Goal: Task Accomplishment & Management: Manage account settings

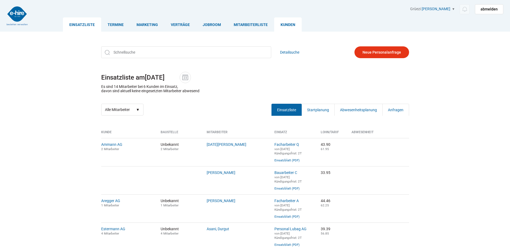
click at [294, 24] on link "Kunden" at bounding box center [288, 24] width 28 height 14
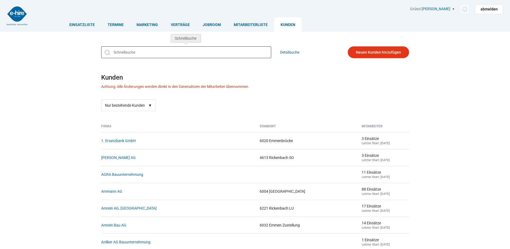
click at [126, 52] on input "text" at bounding box center [186, 52] width 170 height 12
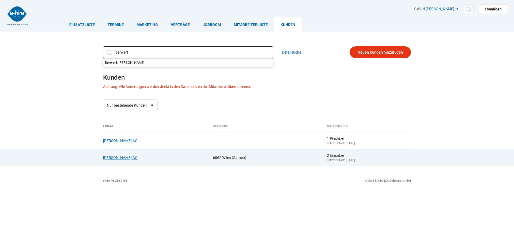
type input "berwert"
click at [113, 159] on link "[PERSON_NAME] AG" at bounding box center [120, 157] width 35 height 4
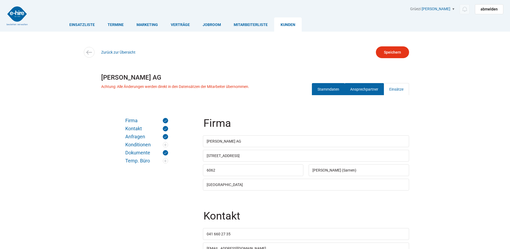
click at [374, 86] on link "Ansprechpartner" at bounding box center [363, 89] width 39 height 12
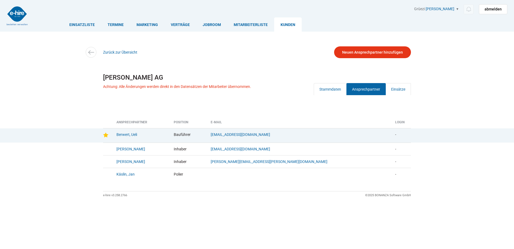
click at [129, 137] on td "Berwert, Ueli" at bounding box center [140, 135] width 57 height 14
click at [123, 134] on link "Berwert, Ueli" at bounding box center [126, 134] width 21 height 4
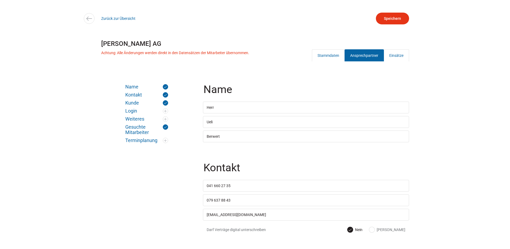
scroll to position [80, 0]
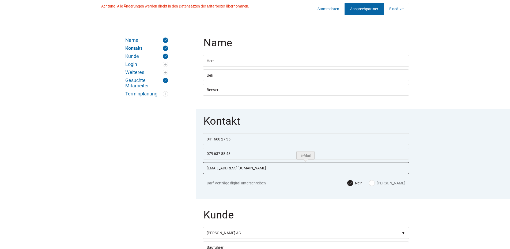
drag, startPoint x: 256, startPoint y: 168, endPoint x: 204, endPoint y: 170, distance: 52.2
click at [204, 170] on input "ueli.berwert@berwertbau.ch" at bounding box center [306, 168] width 206 height 12
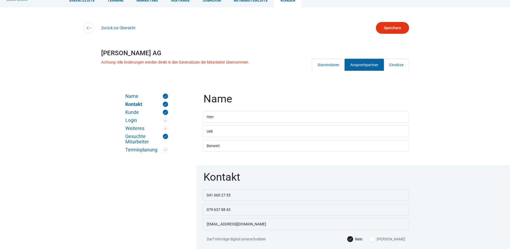
scroll to position [0, 0]
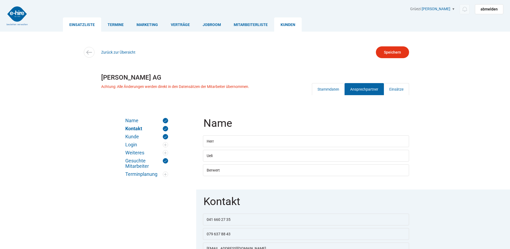
click at [78, 24] on link "Einsatzliste" at bounding box center [82, 24] width 38 height 14
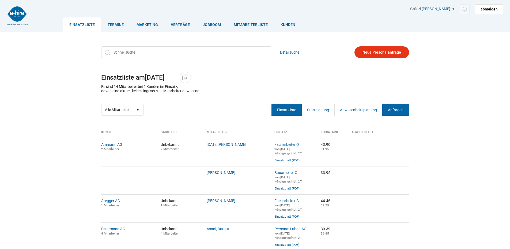
click at [401, 107] on link "Anfragen" at bounding box center [395, 110] width 27 height 12
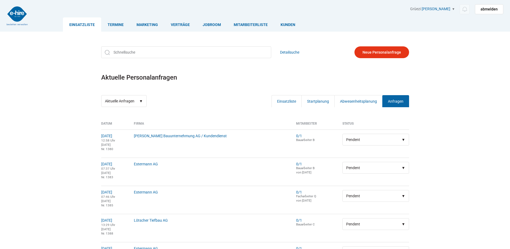
click at [71, 26] on link "Einsatzliste" at bounding box center [82, 24] width 38 height 14
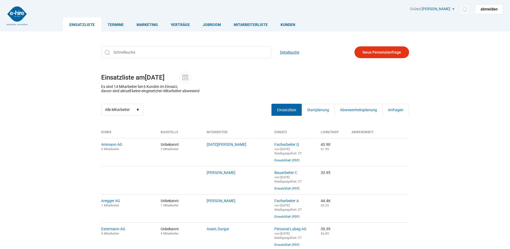
click at [288, 52] on link "Detailsuche" at bounding box center [289, 52] width 19 height 12
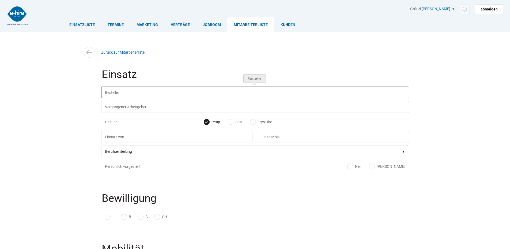
click at [132, 94] on input "text" at bounding box center [255, 92] width 308 height 12
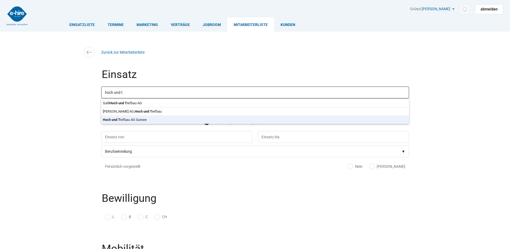
type input "Hoch und Tiefbau AG Sursee"
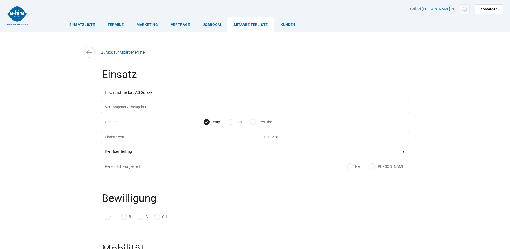
click at [135, 117] on body "Einsatzliste Termine Marketing Verträge Jobroom Mitarbeiterliste Kunden Grüezi …" at bounding box center [255, 124] width 510 height 249
click at [113, 136] on input "text" at bounding box center [176, 137] width 151 height 12
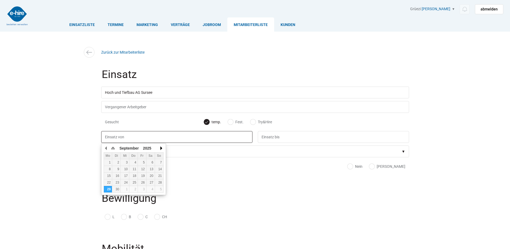
click at [161, 148] on button "button" at bounding box center [160, 148] width 5 height 8
click at [108, 163] on div "1" at bounding box center [108, 162] width 8 height 4
type input "01.09.2025"
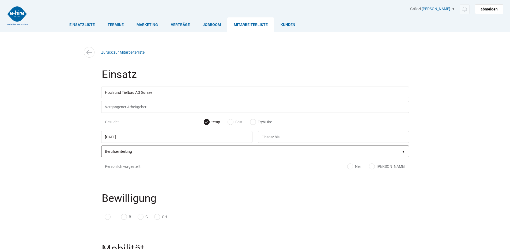
click at [126, 153] on select"] "Berufseinteilung Bauarbeiter C Bauarbeiter B Facharbeiter A Facharbeiter Q Vora…" at bounding box center [255, 151] width 308 height 12
select select"] "Facharbeiter A"
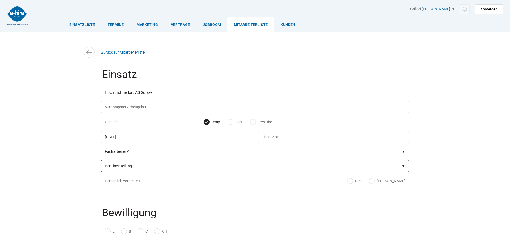
click at [136, 169] on select"] "Berufseinteilung Bauarbeiter C Bauarbeiter B Facharbeiter A Facharbeiter Q Vora…" at bounding box center [255, 166] width 308 height 12
select select"] "Facharbeiter Q"
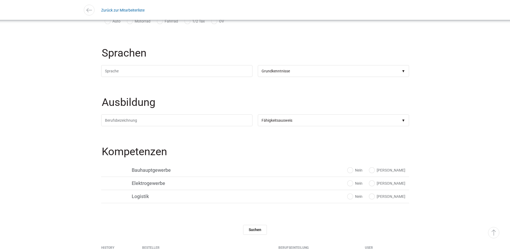
scroll to position [348, 0]
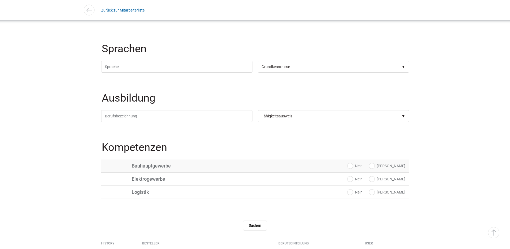
click at [396, 168] on label "[PERSON_NAME]" at bounding box center [387, 165] width 36 height 5
radio input "true"
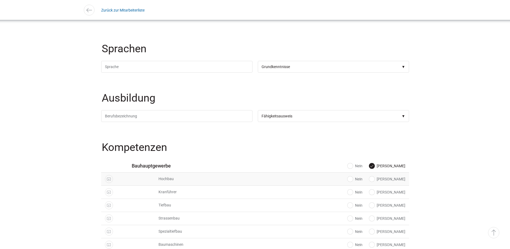
click at [397, 181] on label "[PERSON_NAME]" at bounding box center [387, 178] width 36 height 5
radio input "true"
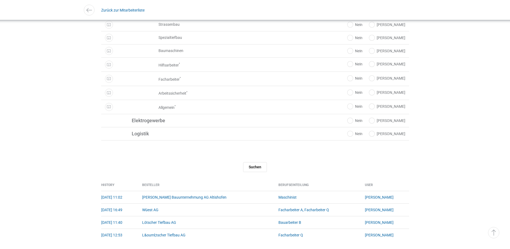
scroll to position [776, 0]
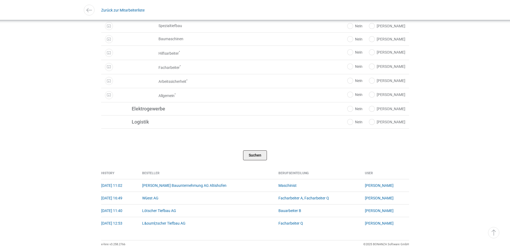
click at [256, 158] on input "Suchen" at bounding box center [255, 155] width 24 height 10
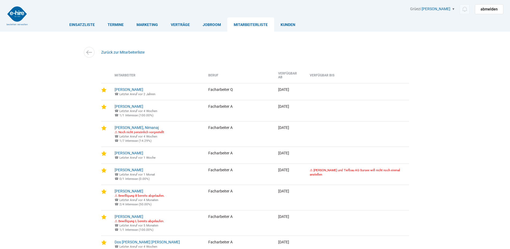
click at [255, 26] on link "Mitarbeiterliste" at bounding box center [250, 24] width 47 height 14
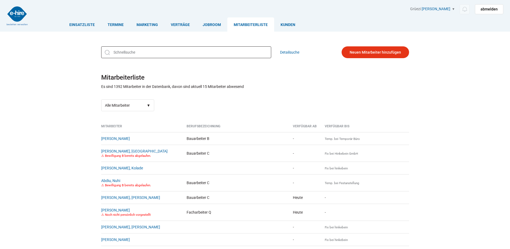
click at [129, 48] on input "text" at bounding box center [186, 52] width 170 height 12
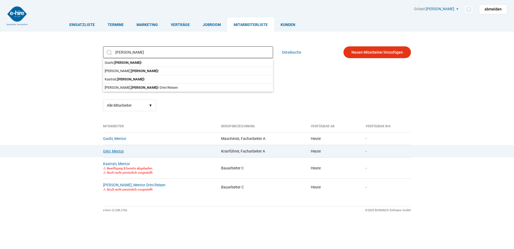
type input "mento"
click at [121, 151] on link "Gjini, Mentor" at bounding box center [113, 151] width 21 height 4
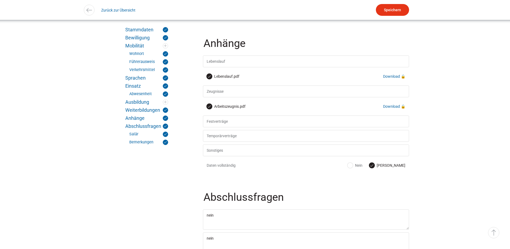
scroll to position [963, 0]
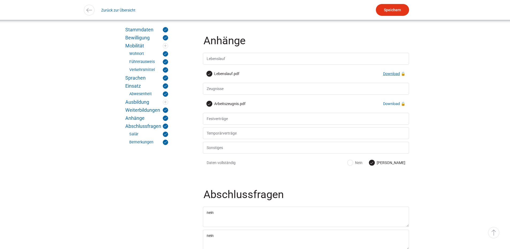
click at [390, 76] on link "Download" at bounding box center [391, 73] width 17 height 4
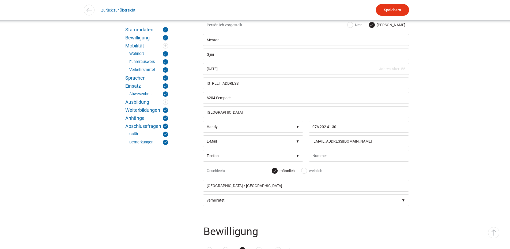
scroll to position [80, 0]
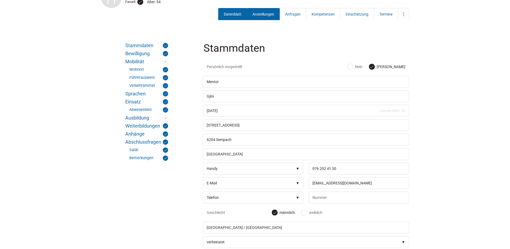
click at [261, 16] on link "Anstellungen" at bounding box center [263, 14] width 33 height 12
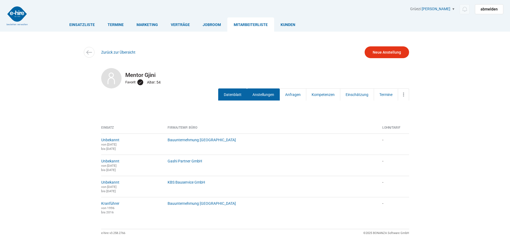
click at [228, 94] on link "Datenblatt" at bounding box center [232, 94] width 29 height 12
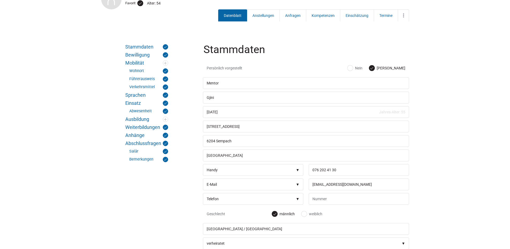
scroll to position [80, 0]
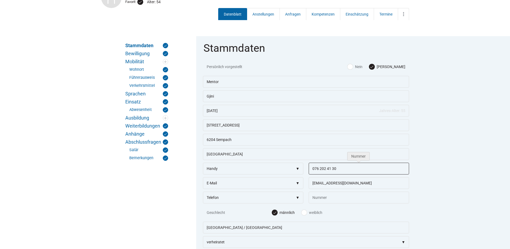
click at [375, 171] on input "076 202 41 30" at bounding box center [358, 168] width 100 height 12
click at [258, 14] on link "Anstellungen" at bounding box center [263, 14] width 33 height 12
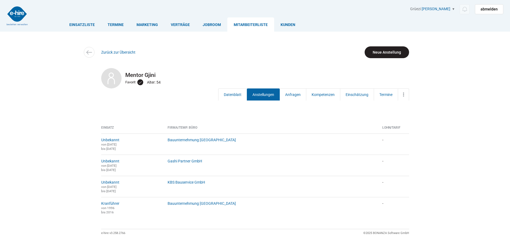
click at [384, 52] on link "Neue Anstellung" at bounding box center [386, 52] width 44 height 12
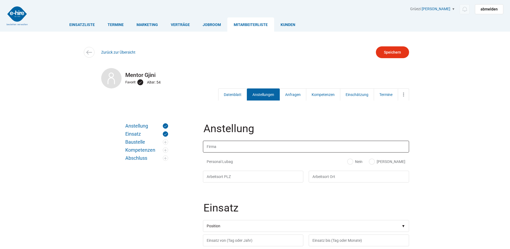
click at [214, 144] on input "text" at bounding box center [306, 146] width 206 height 12
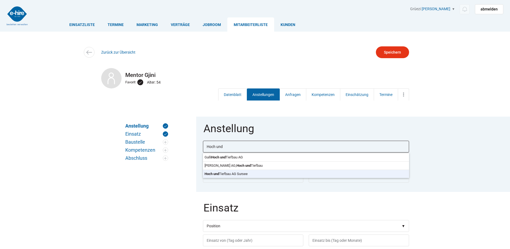
type input "Hoch und Tiefbau AG Sursee"
type input "6210"
type input "Sursee"
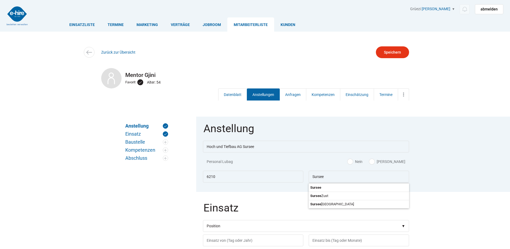
click at [236, 177] on body "Einsatzliste Termine Marketing Verträge Jobroom Mitarbeiterliste Kunden Grüezi …" at bounding box center [255, 124] width 510 height 249
click at [315, 187] on body "Einsatzliste Termine Marketing Verträge Jobroom Mitarbeiterliste Kunden Grüezi …" at bounding box center [255, 124] width 510 height 249
click at [396, 160] on label "[PERSON_NAME]" at bounding box center [387, 161] width 36 height 5
radio input "true"
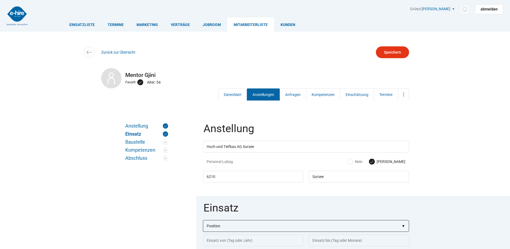
click at [219, 230] on select"] "Position Bauarbeiter C Bauarbeiter B Facharbeiter A Facharbeiter Q Vorarbeiter …" at bounding box center [306, 226] width 206 height 12
select select"] "Facharbeiter A"
click at [203, 220] on select"] "Position Bauarbeiter C Bauarbeiter B Facharbeiter A Facharbeiter Q Vorarbeiter …" at bounding box center [306, 226] width 206 height 12
click at [215, 242] on input "text" at bounding box center [253, 240] width 100 height 12
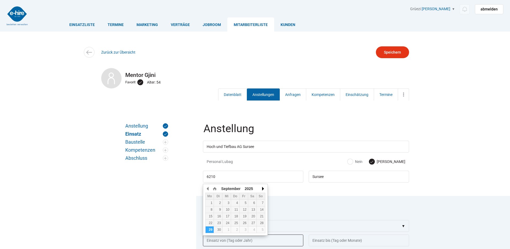
click at [262, 188] on button "button" at bounding box center [262, 188] width 5 height 8
click at [211, 204] on div "1" at bounding box center [209, 203] width 8 height 4
type input "01.09.2025"
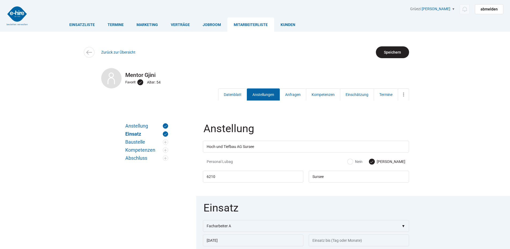
click at [397, 46] on input "Speichern" at bounding box center [392, 52] width 33 height 12
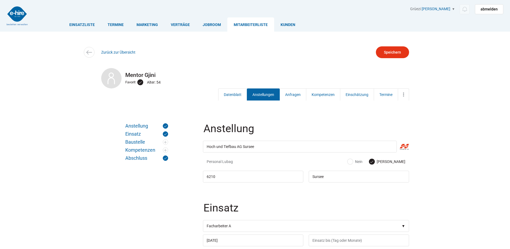
click at [249, 23] on link "Mitarbeiterliste" at bounding box center [250, 24] width 47 height 14
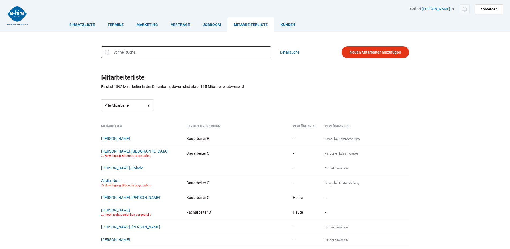
click at [132, 54] on input "text" at bounding box center [186, 52] width 170 height 12
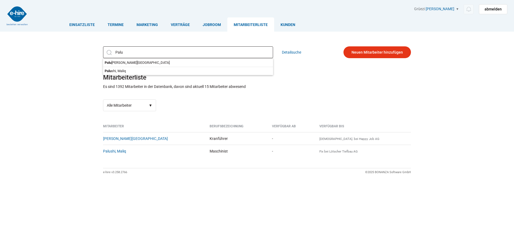
type input "Palu"
click at [340, 92] on div "Palu Palu shaj, Filip Palu shi, Maliq Detailsuche Mitarbeiterliste Es sind 1392…" at bounding box center [256, 78] width 321 height 73
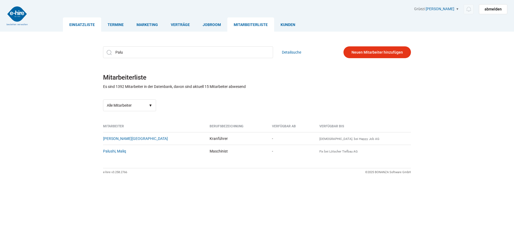
click at [83, 24] on link "Einsatzliste" at bounding box center [82, 24] width 38 height 14
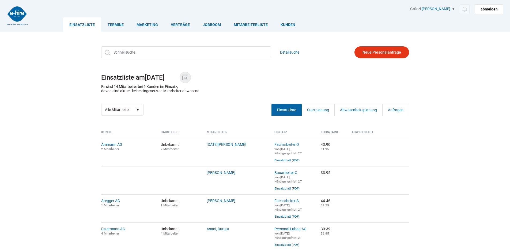
click at [184, 76] on img at bounding box center [185, 77] width 8 height 8
click at [180, 76] on input "[DATE]" at bounding box center [162, 77] width 35 height 7
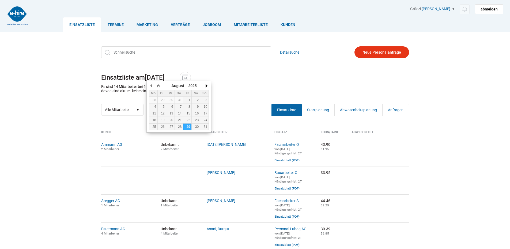
click at [206, 86] on button "button" at bounding box center [205, 86] width 5 height 8
click at [151, 101] on div "1" at bounding box center [153, 100] width 8 height 4
type input "[DATE]"
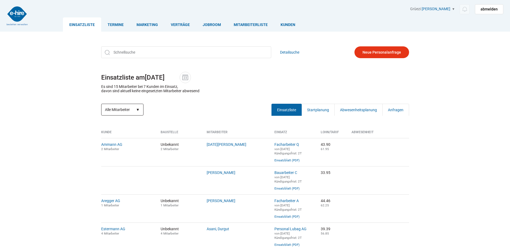
click at [125, 107] on select "Alle Mitarbeiter Neue Mitarbeiter" at bounding box center [122, 110] width 42 height 12
select select "?date=01.09.2025&filter=neu"
click at [101, 104] on select "Alle Mitarbeiter Neue Mitarbeiter" at bounding box center [122, 110] width 42 height 12
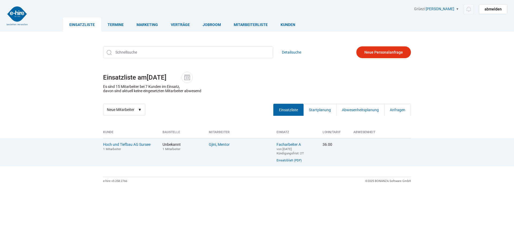
click at [123, 142] on td "Hoch und Tiefbau AG Sursee 1 Mitarbeiter" at bounding box center [130, 152] width 55 height 28
click at [142, 146] on link "Hoch und Tiefbau AG Sursee" at bounding box center [126, 144] width 47 height 4
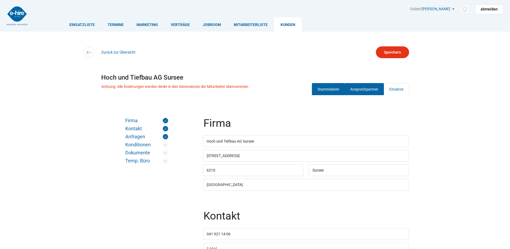
click at [366, 87] on link "Ansprechpartner" at bounding box center [363, 89] width 39 height 12
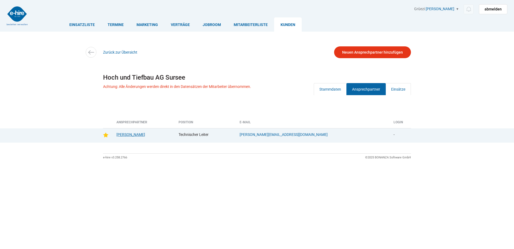
click at [123, 133] on link "Bürge, Armin" at bounding box center [130, 134] width 29 height 4
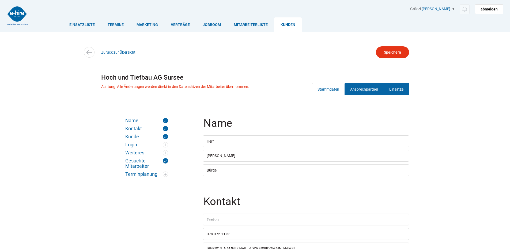
click at [397, 88] on link "Einsätze" at bounding box center [395, 89] width 25 height 12
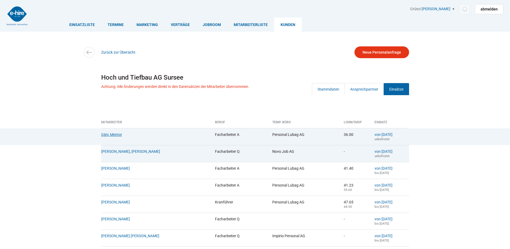
click at [112, 136] on link "Gjini, Mentor" at bounding box center [111, 134] width 21 height 4
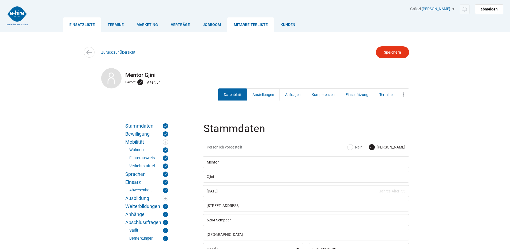
click at [86, 22] on link "Einsatzliste" at bounding box center [82, 24] width 38 height 14
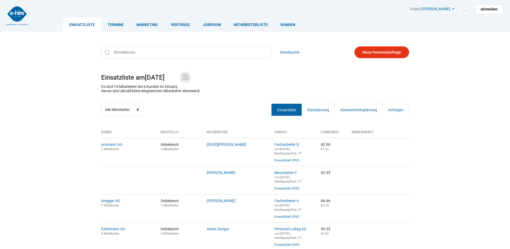
click at [189, 78] on img at bounding box center [185, 77] width 8 height 8
click at [180, 78] on input "29.08.2025" at bounding box center [162, 77] width 35 height 7
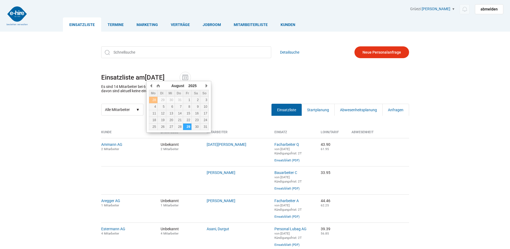
click at [155, 98] on div "28" at bounding box center [153, 100] width 8 height 4
type input "[DATE]"
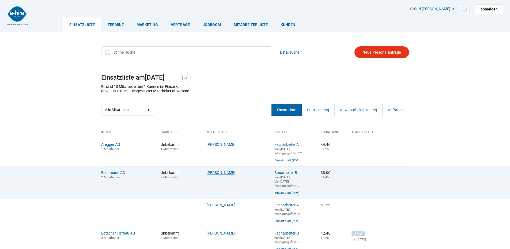
click at [215, 174] on link "[PERSON_NAME]" at bounding box center [221, 172] width 29 height 4
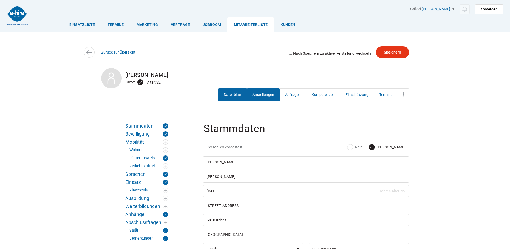
click at [258, 97] on link "Anstellungen" at bounding box center [263, 94] width 33 height 12
